Goal: Information Seeking & Learning: Learn about a topic

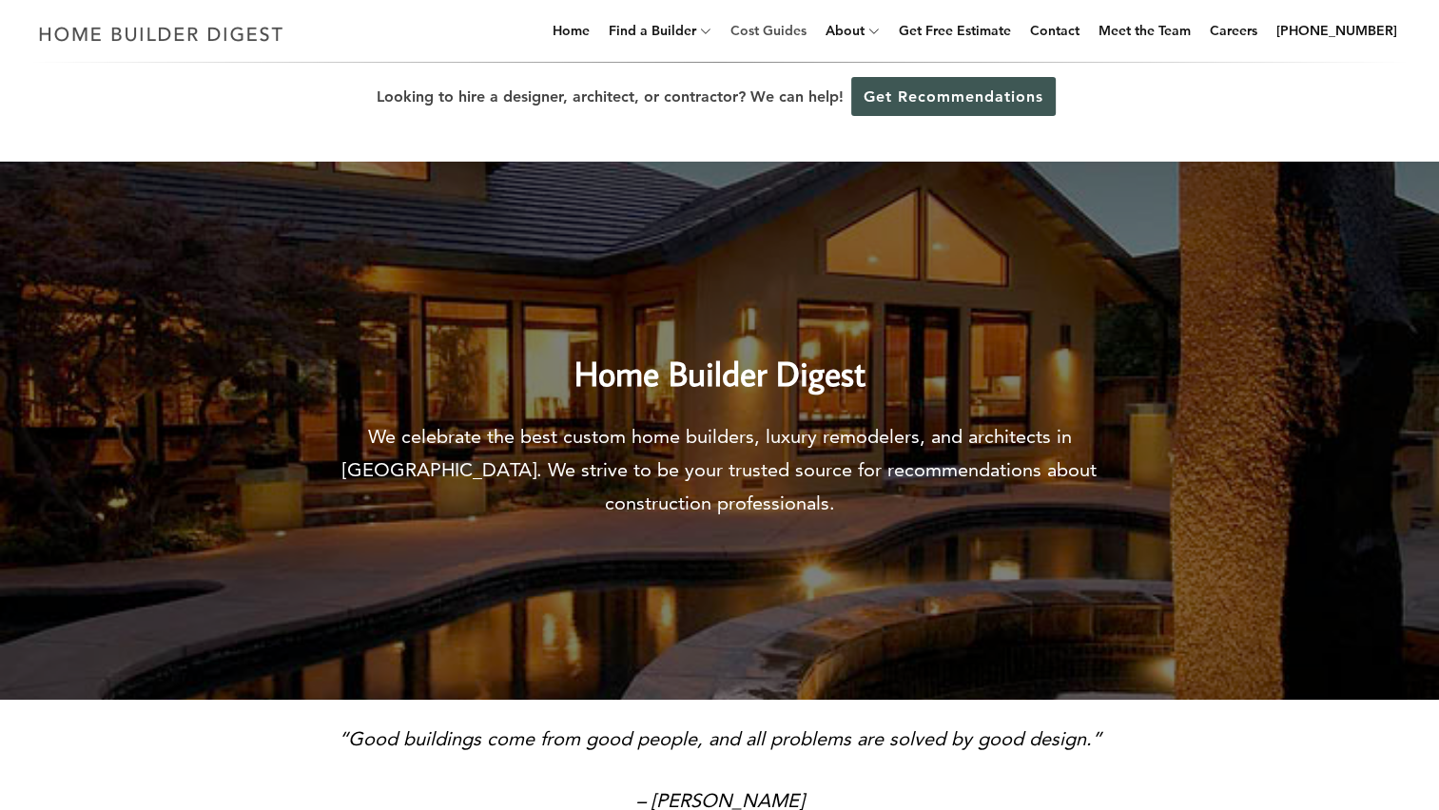
click at [786, 32] on link "Cost Guides" at bounding box center [768, 30] width 91 height 61
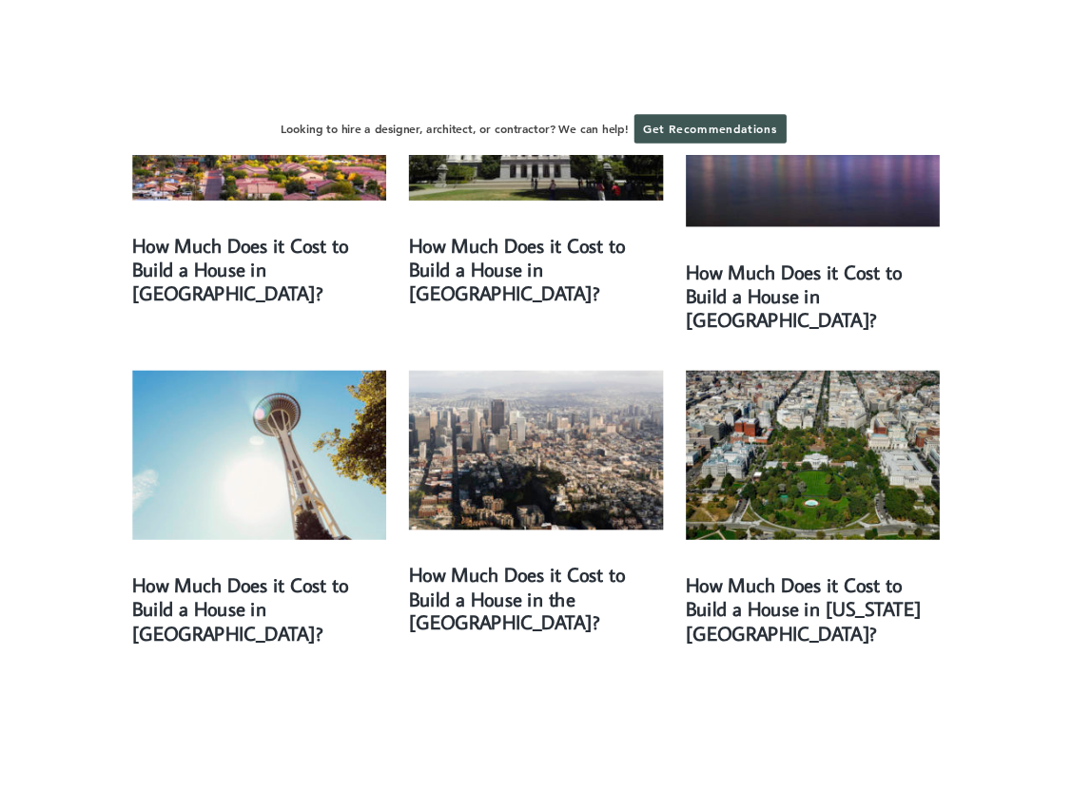
scroll to position [2965, 0]
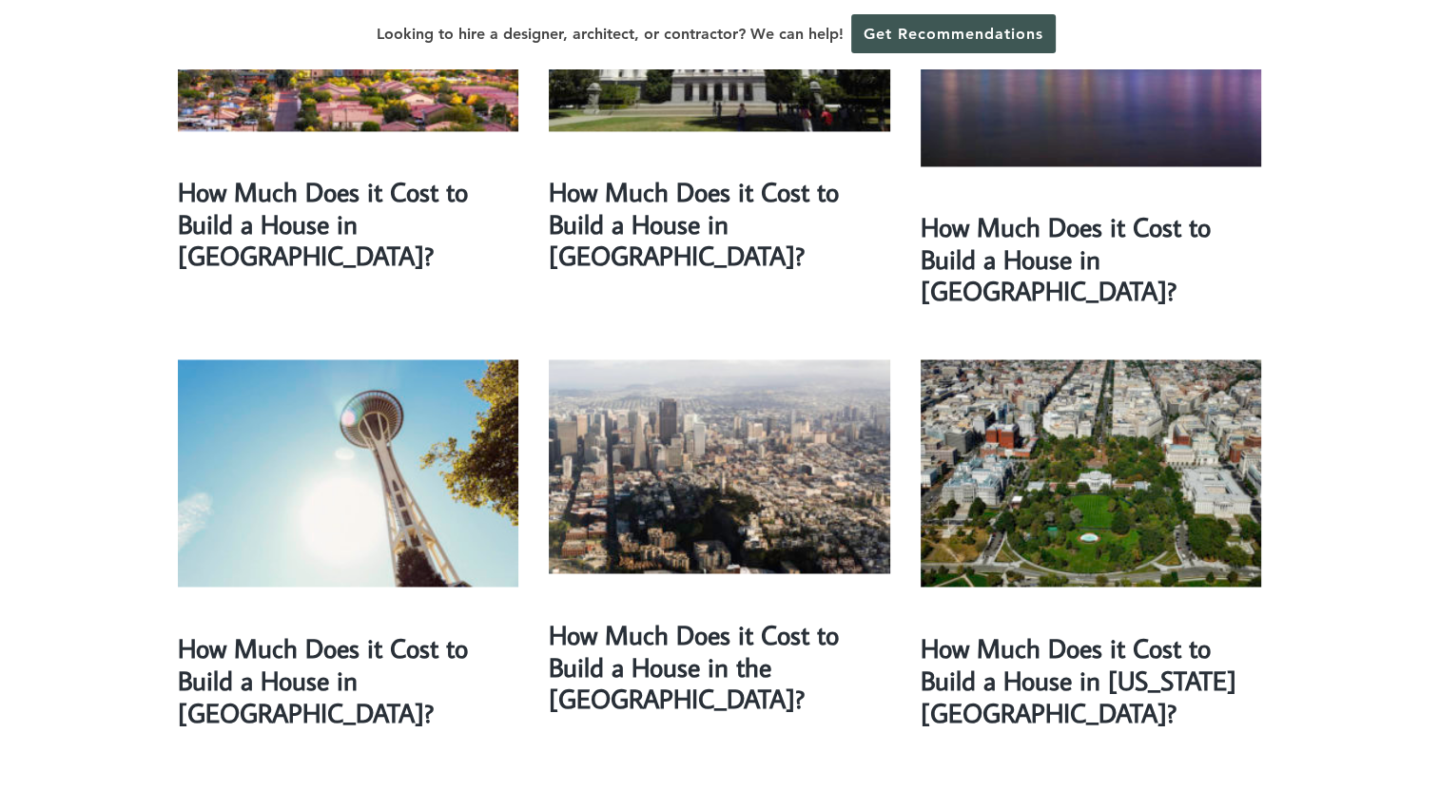
click at [748, 360] on img at bounding box center [720, 467] width 342 height 214
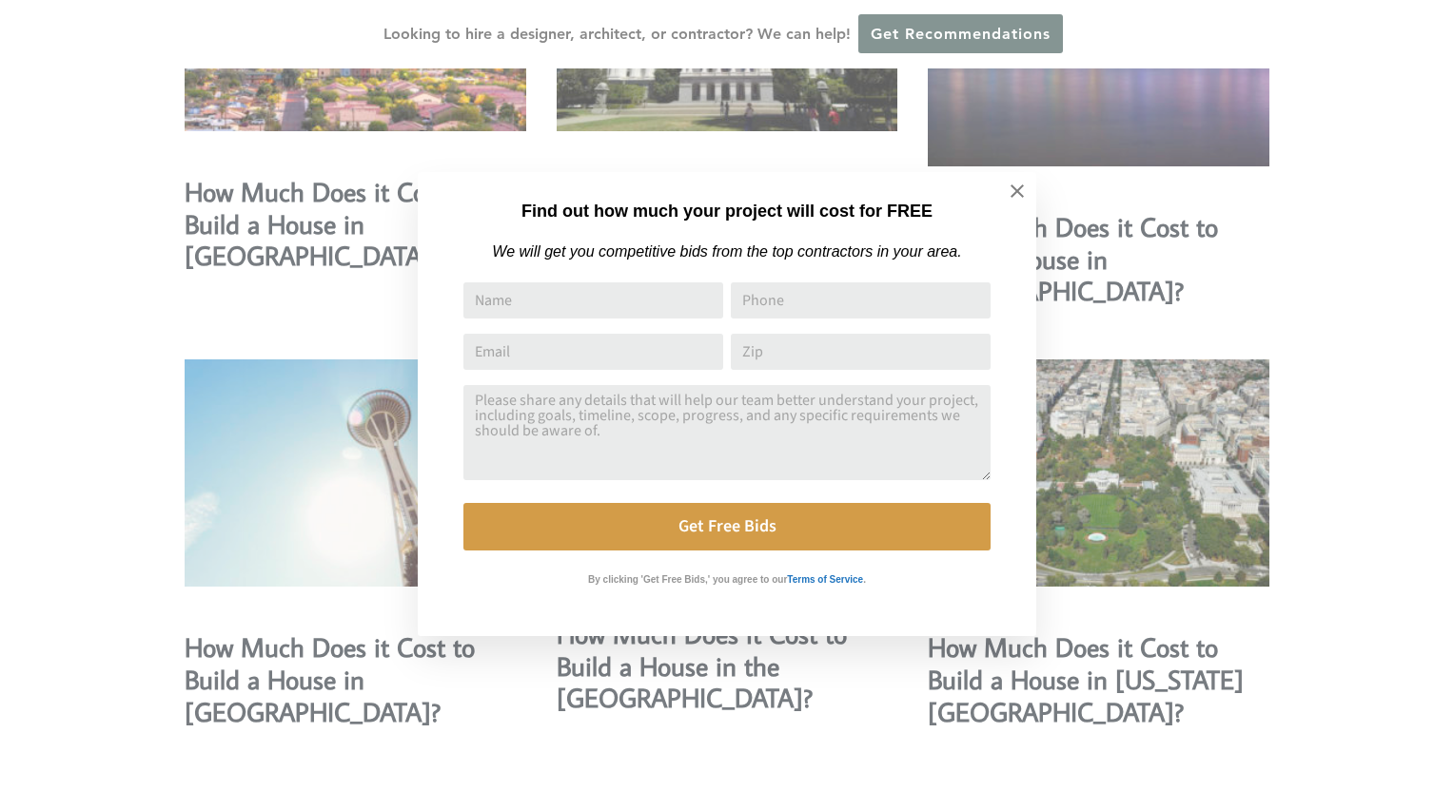
click at [1234, 250] on div "Find out how much your project will cost for FREE We will get you competitive b…" at bounding box center [727, 405] width 1454 height 810
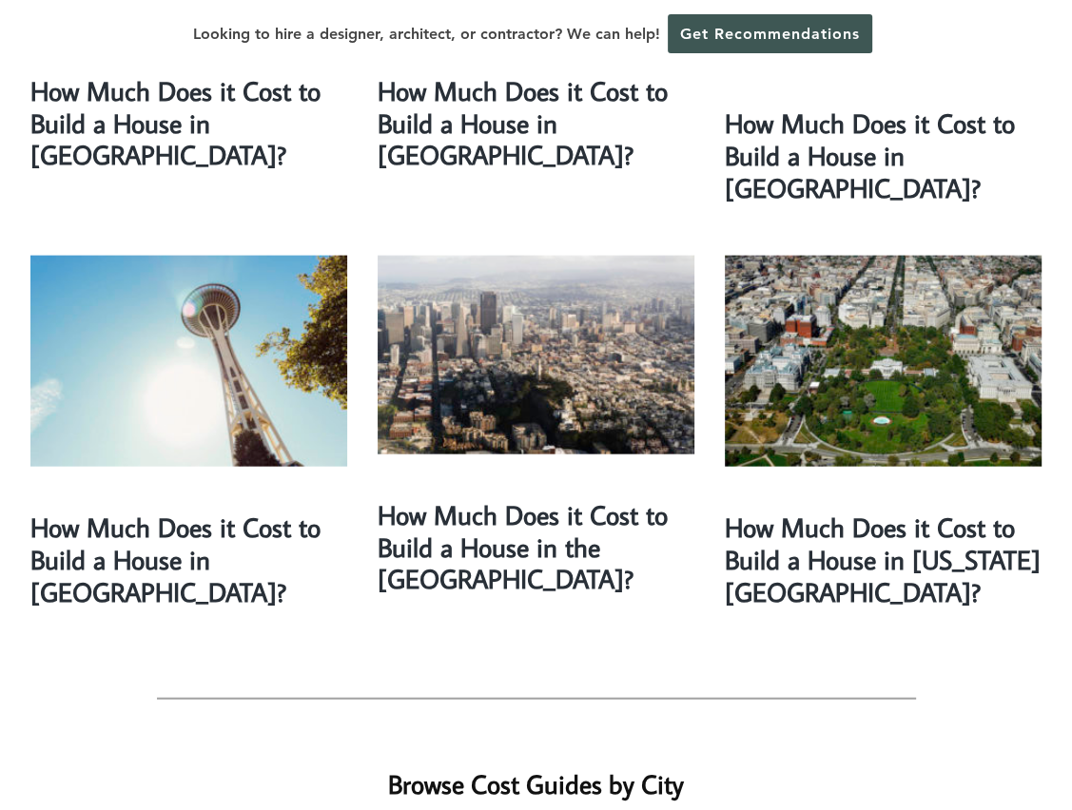
scroll to position [2964, 0]
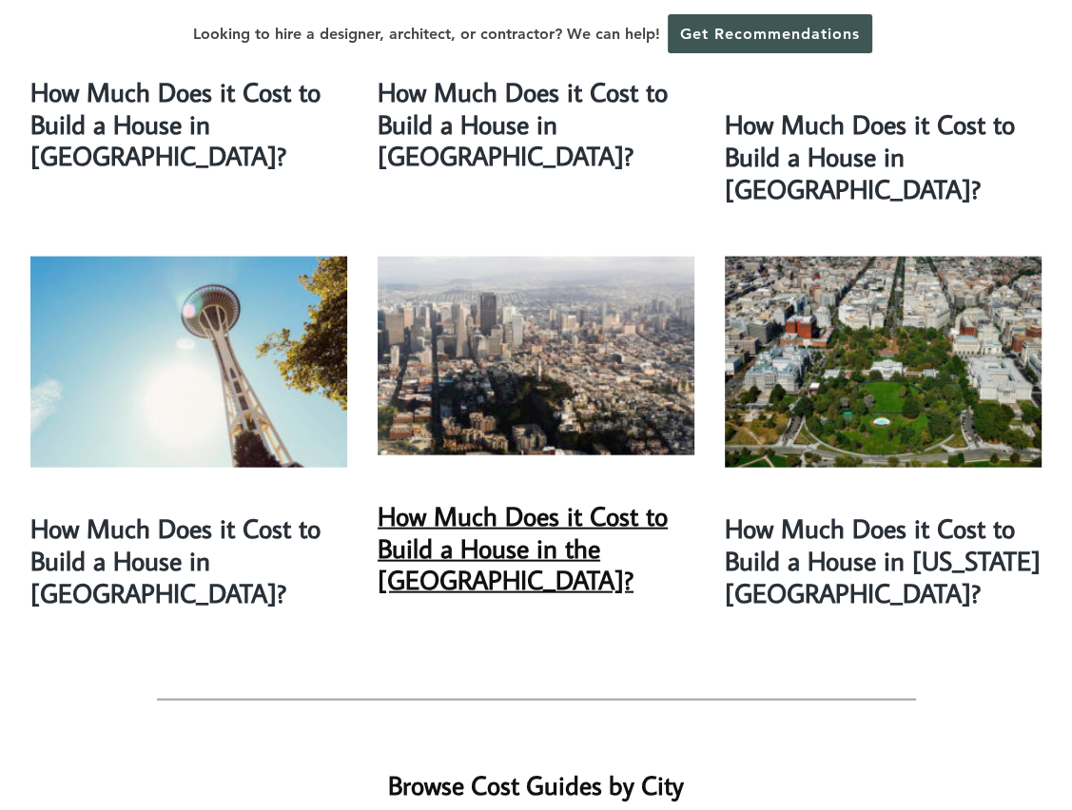
click at [493, 498] on link "How Much Does it Cost to Build a House in the [GEOGRAPHIC_DATA]?" at bounding box center [523, 547] width 290 height 99
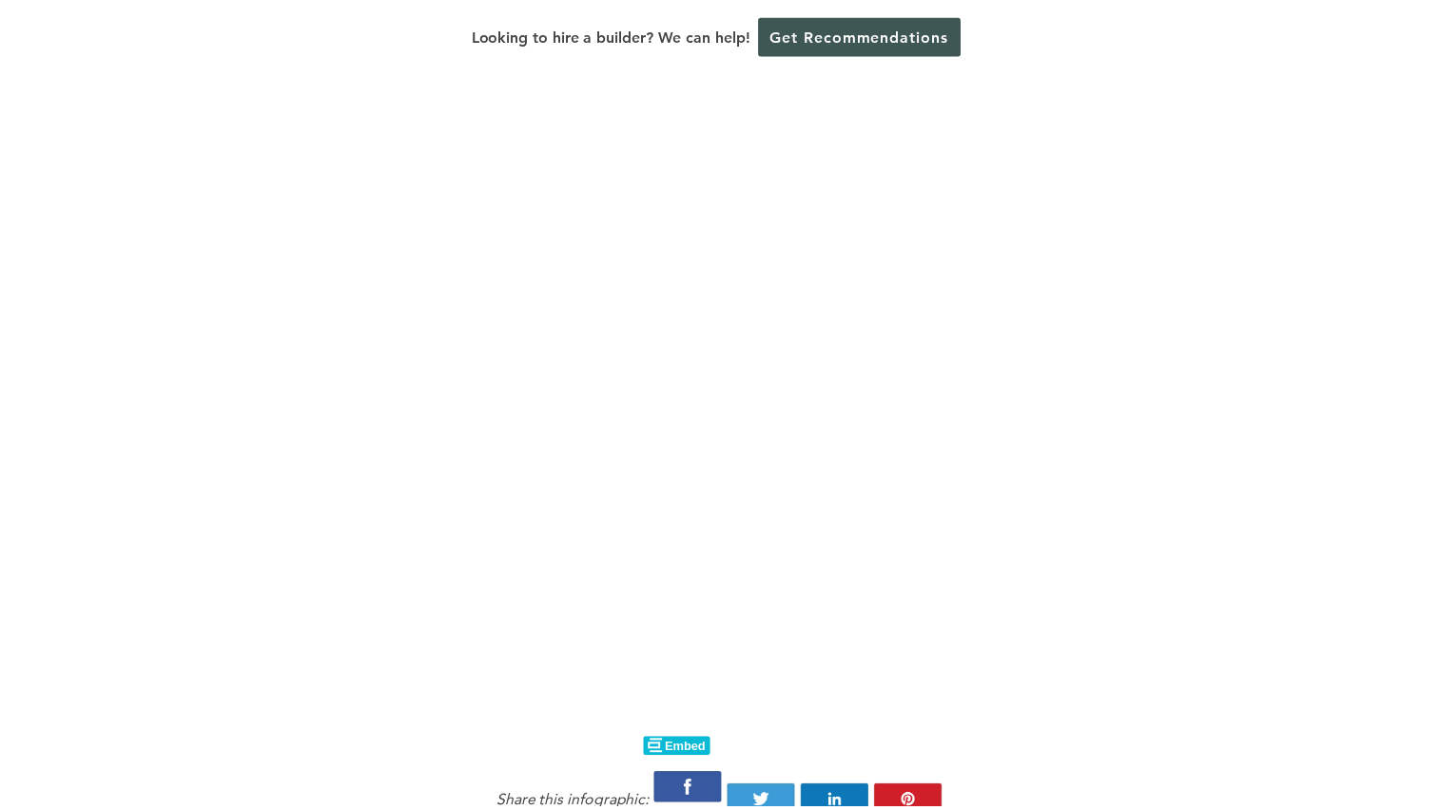
scroll to position [1940, 0]
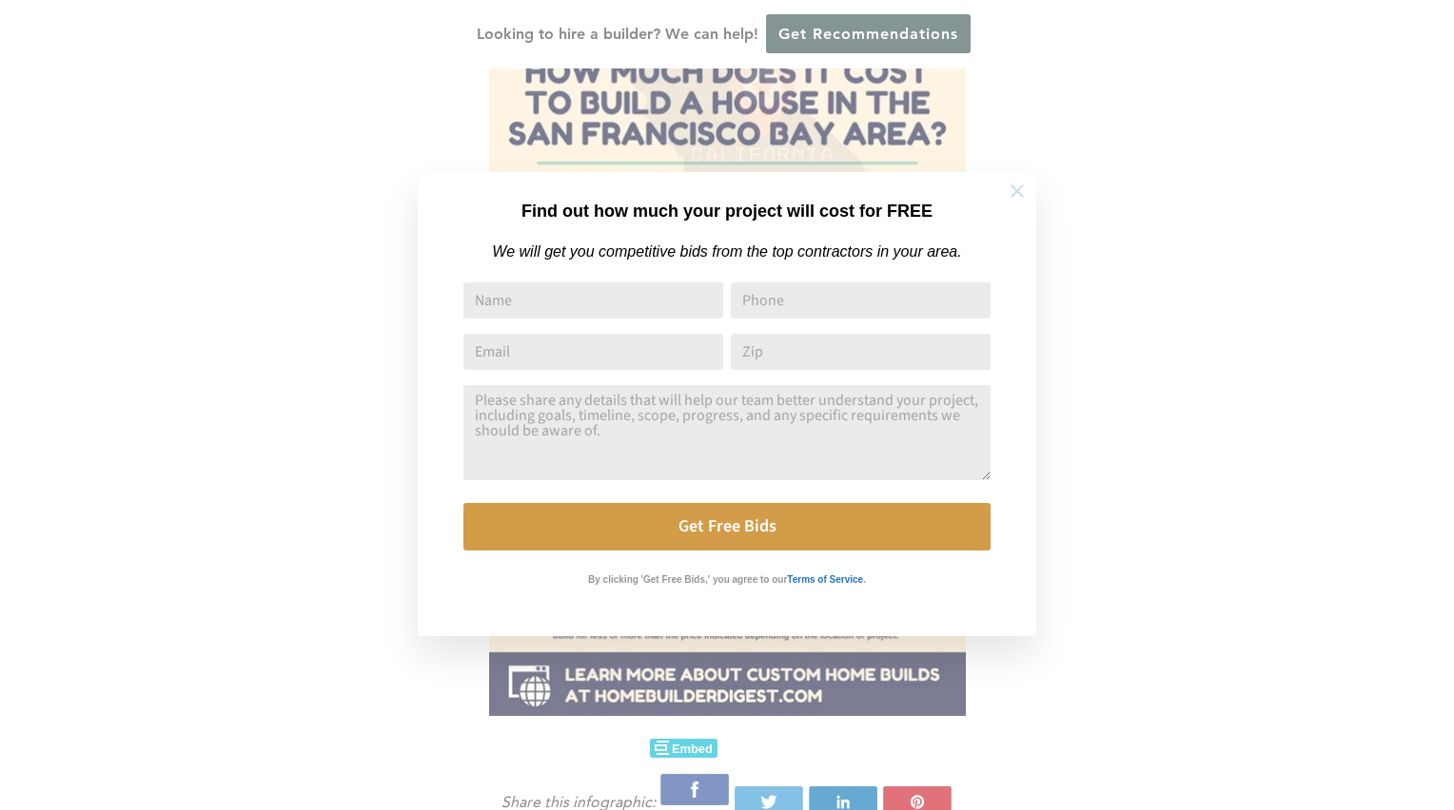
click at [1015, 194] on icon at bounding box center [1016, 191] width 21 height 21
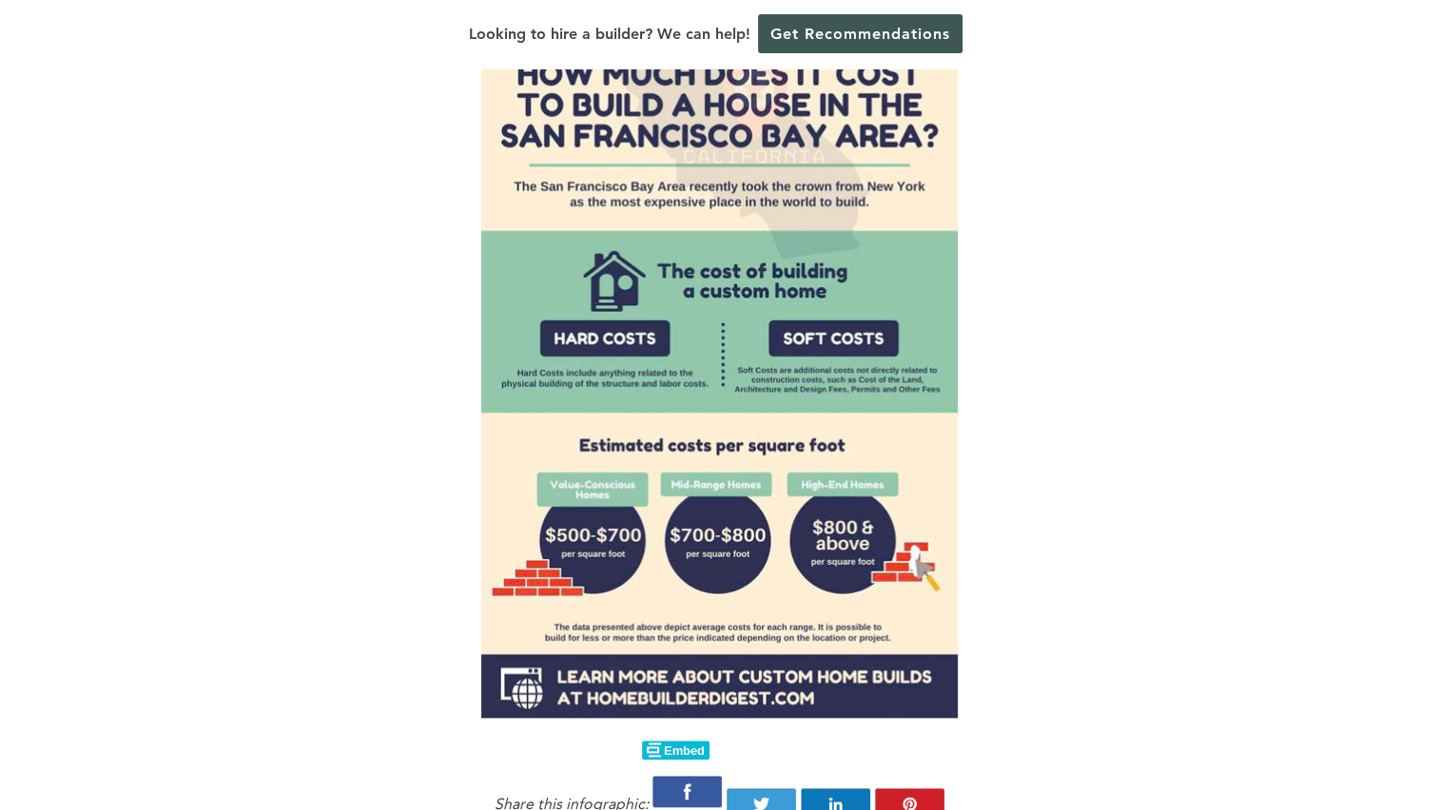
scroll to position [1937, 0]
click at [1077, 194] on p "The question about the cost of building a custom home in the [GEOGRAPHIC_DATA] …" at bounding box center [720, 49] width 759 height 1340
drag, startPoint x: 1371, startPoint y: 82, endPoint x: 1404, endPoint y: 4, distance: 84.8
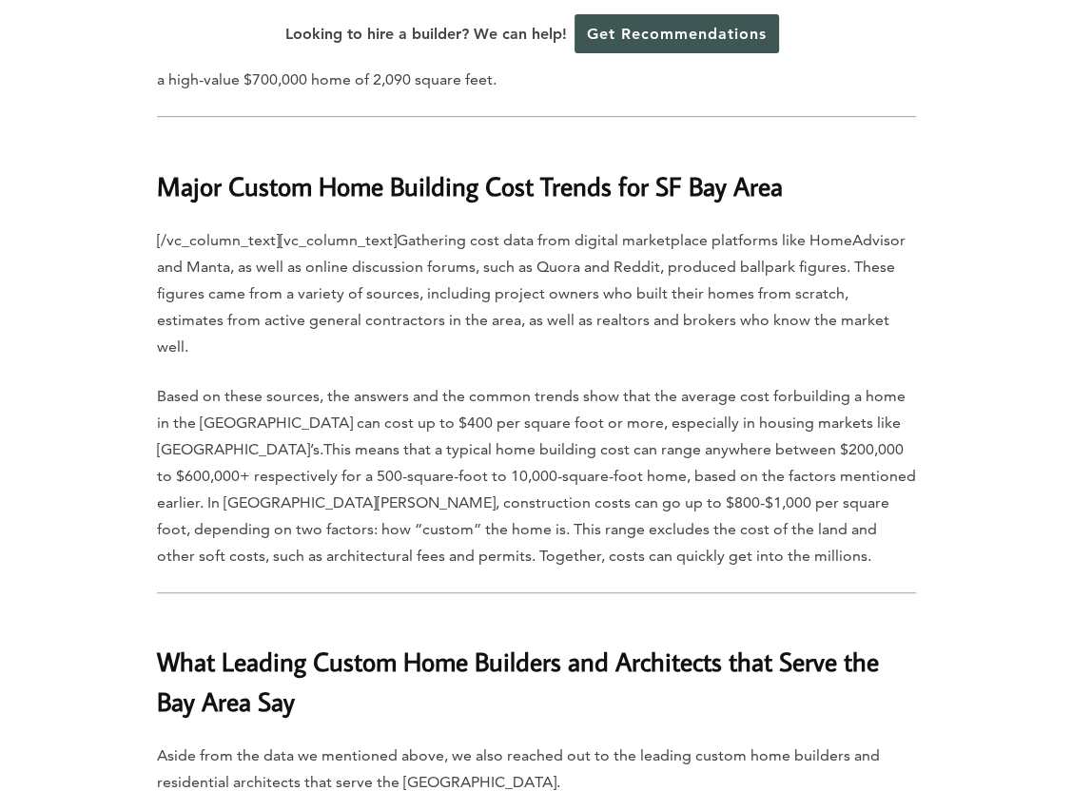
scroll to position [6044, 0]
